Goal: Navigation & Orientation: Find specific page/section

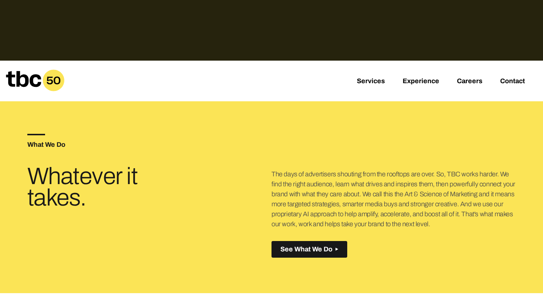
scroll to position [208, 0]
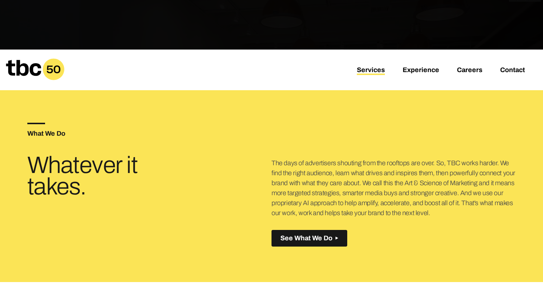
click at [367, 72] on link "Services" at bounding box center [371, 70] width 28 height 9
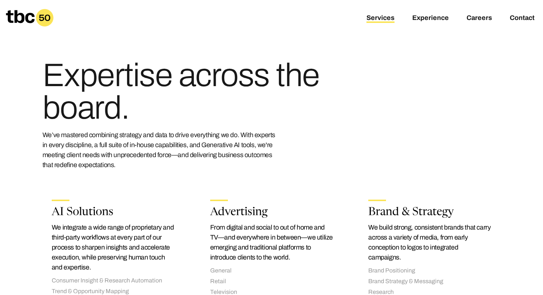
click at [438, 13] on div "Services Experience Careers Contact" at bounding box center [271, 17] width 543 height 35
click at [431, 19] on link "Experience" at bounding box center [431, 18] width 37 height 9
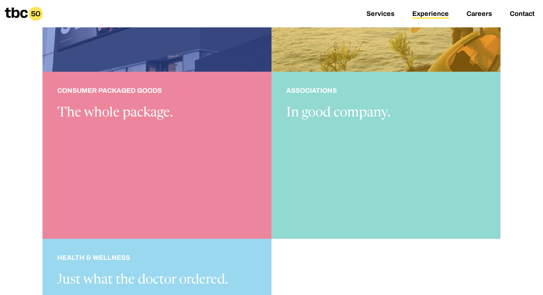
scroll to position [653, 0]
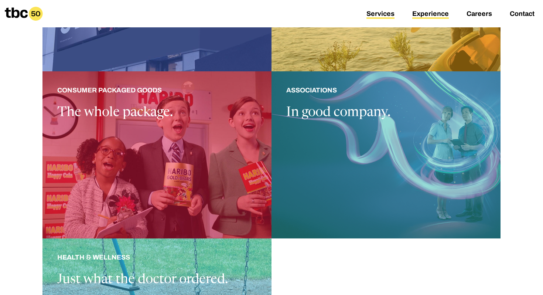
click at [369, 15] on link "Services" at bounding box center [381, 14] width 28 height 9
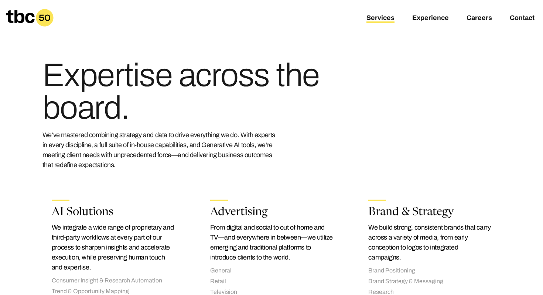
click at [28, 18] on icon at bounding box center [30, 18] width 48 height 18
